Goal: Navigation & Orientation: Find specific page/section

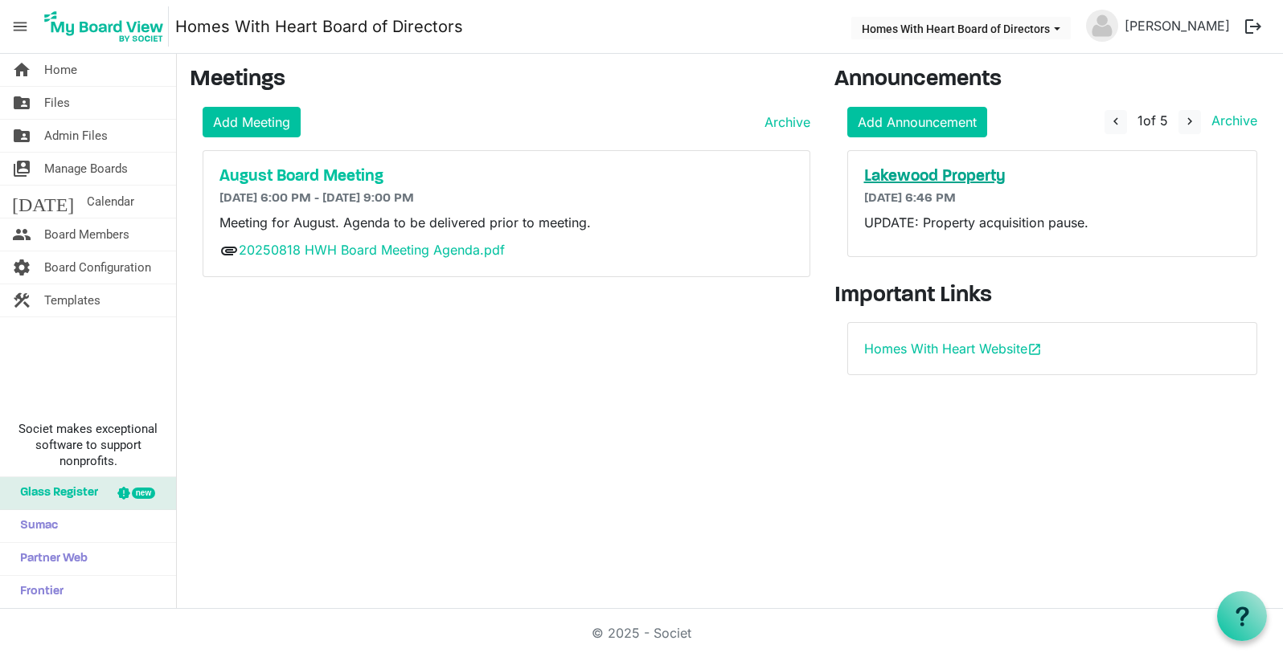
click at [956, 177] on h5 "Lakewood Property" at bounding box center [1052, 176] width 377 height 19
